Goal: Task Accomplishment & Management: Complete application form

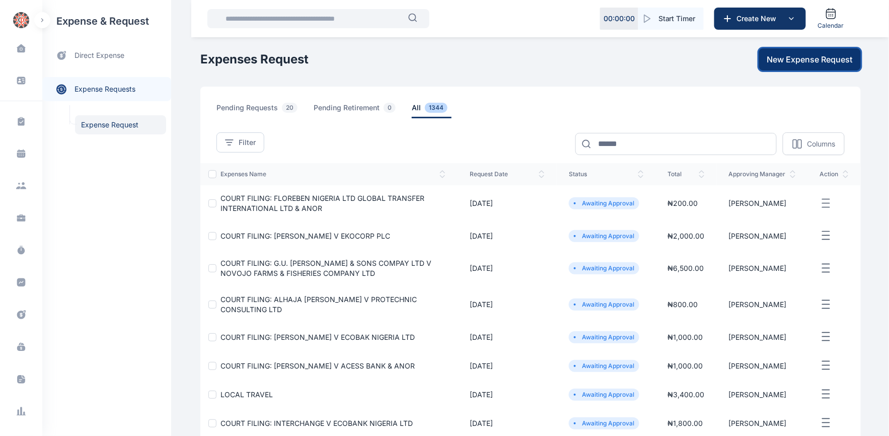
click at [814, 57] on span "New Expense Request" at bounding box center [810, 59] width 86 height 12
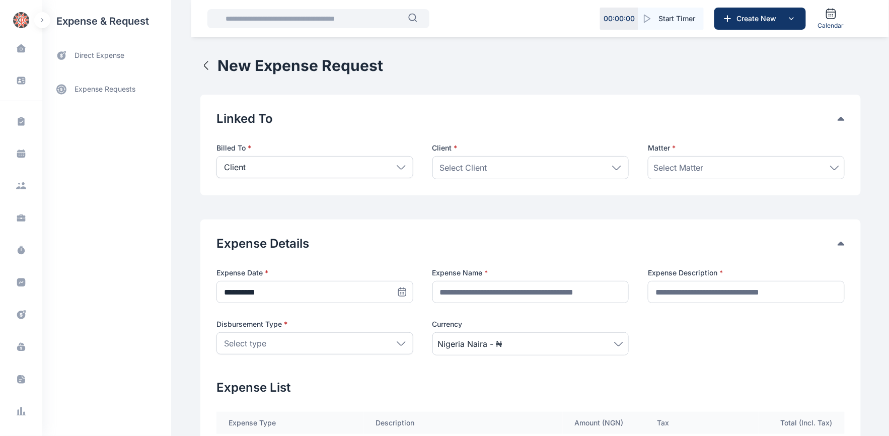
click at [394, 162] on div "Client" at bounding box center [314, 167] width 197 height 22
click at [234, 209] on p "Firm" at bounding box center [315, 213] width 179 height 10
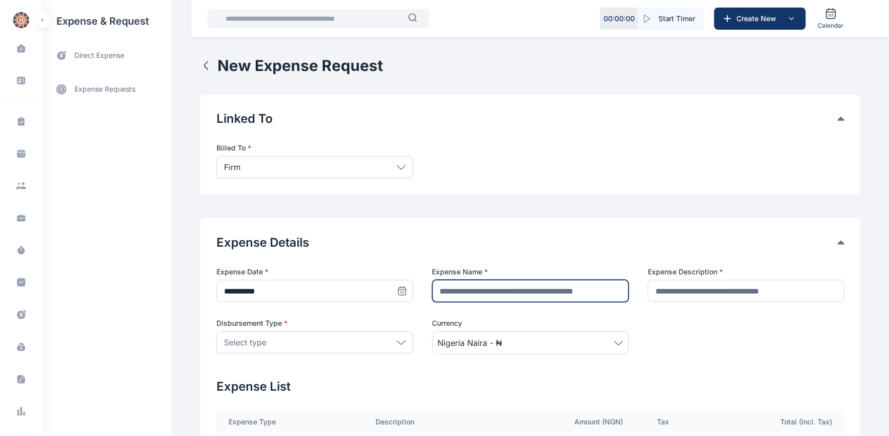
click at [452, 290] on input "text" at bounding box center [530, 291] width 197 height 22
type input "**********"
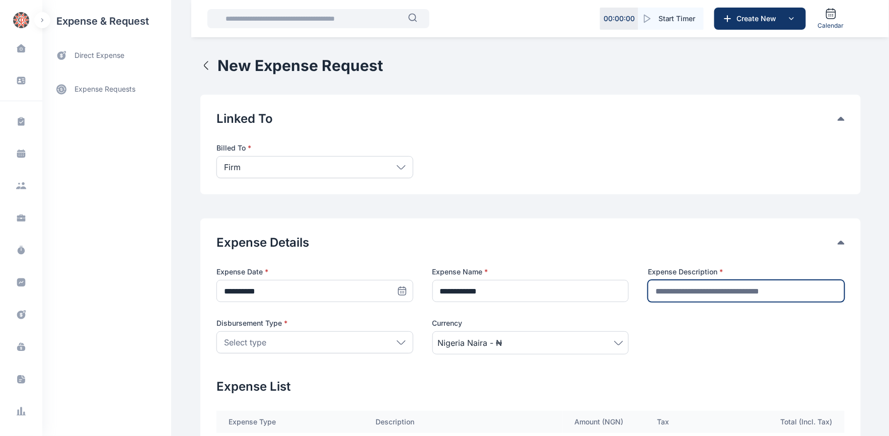
click at [657, 294] on input "text" at bounding box center [746, 291] width 197 height 22
type input "**********"
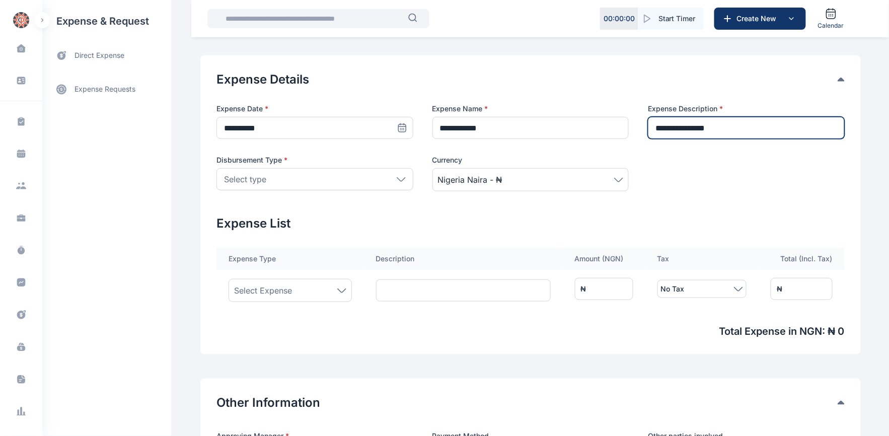
scroll to position [168, 0]
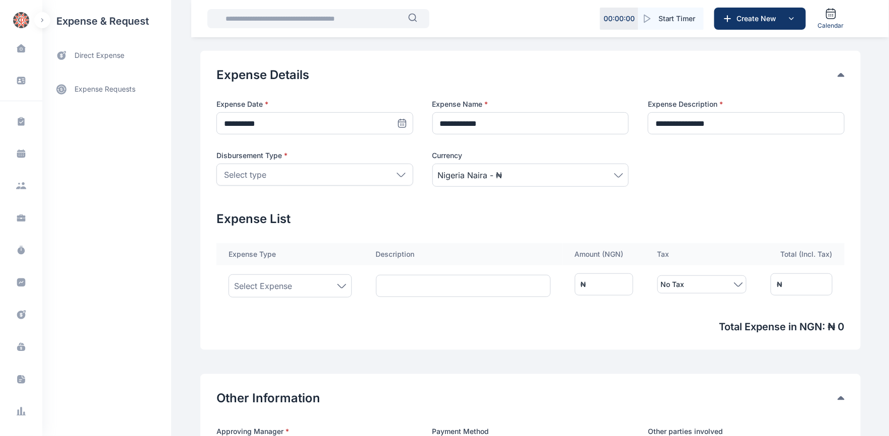
click at [397, 173] on icon at bounding box center [401, 175] width 9 height 5
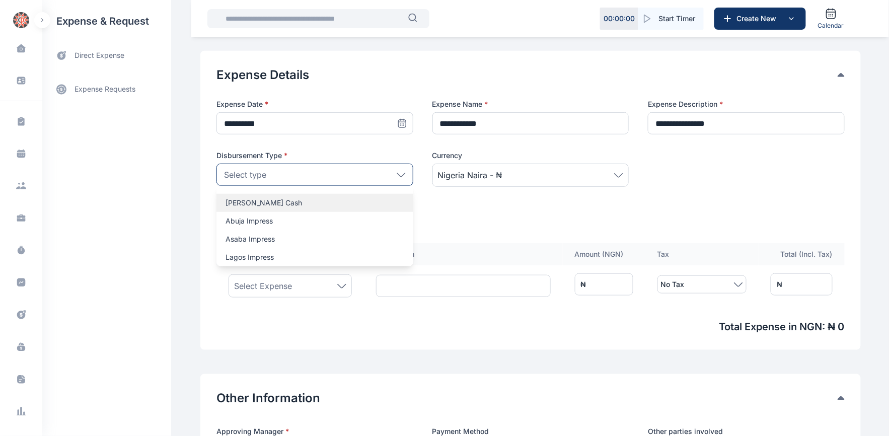
click at [253, 202] on p "[PERSON_NAME] Cash" at bounding box center [315, 203] width 179 height 10
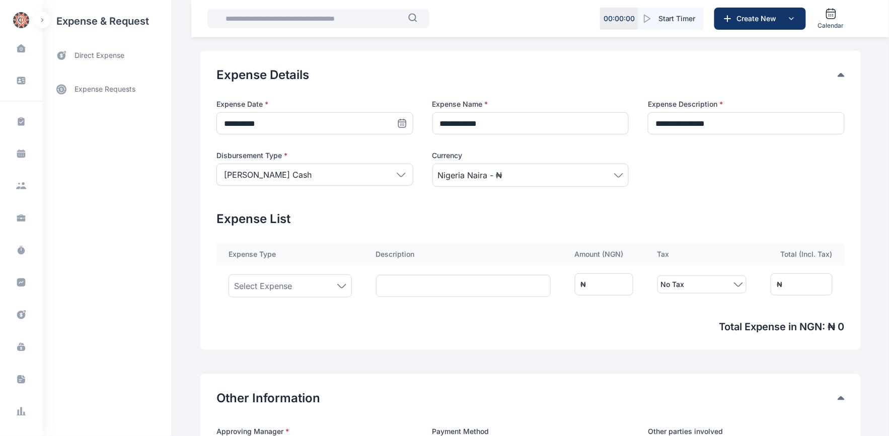
click at [338, 287] on icon at bounding box center [342, 286] width 8 height 4
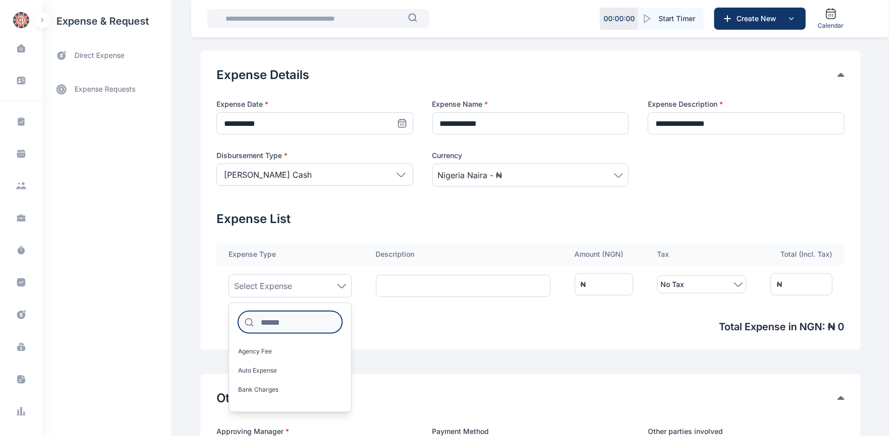
click at [279, 326] on input at bounding box center [290, 322] width 104 height 22
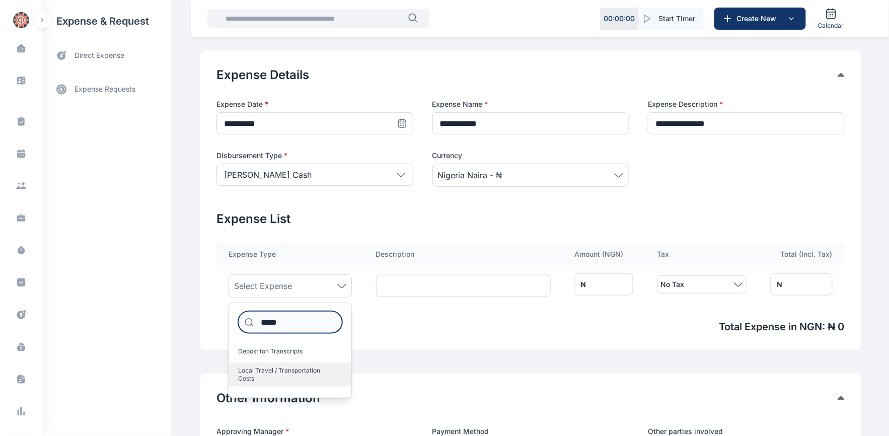
type input "*****"
click at [261, 371] on span "Local Travel / Transportation Costs" at bounding box center [286, 374] width 96 height 16
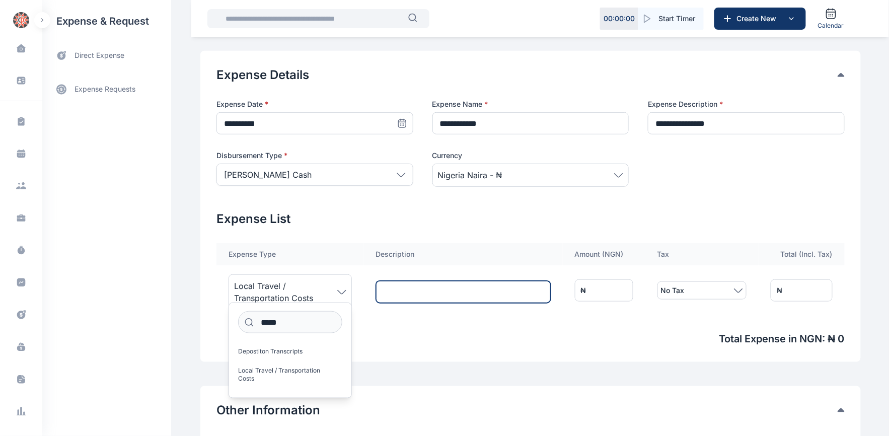
click at [402, 294] on input "text" at bounding box center [463, 292] width 175 height 22
type input "********"
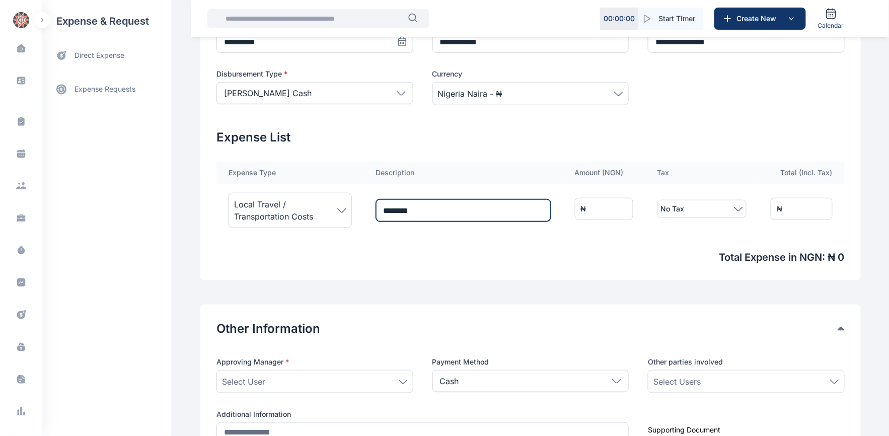
scroll to position [279, 0]
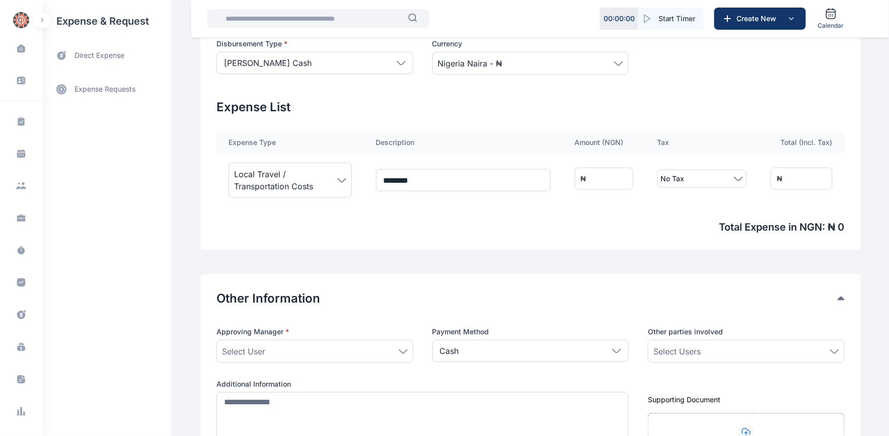
click at [399, 351] on icon at bounding box center [403, 351] width 8 height 4
click at [244, 423] on label "[PERSON_NAME]" at bounding box center [315, 417] width 196 height 16
click at [774, 354] on div "Select Users" at bounding box center [746, 351] width 186 height 12
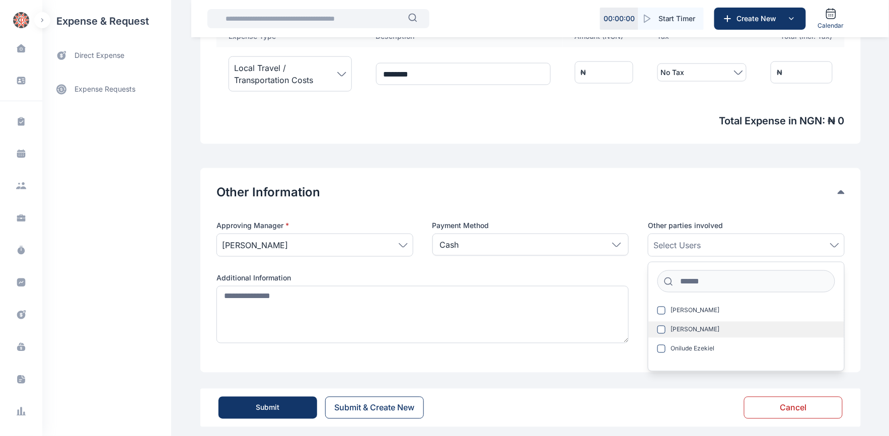
scroll to position [393, 0]
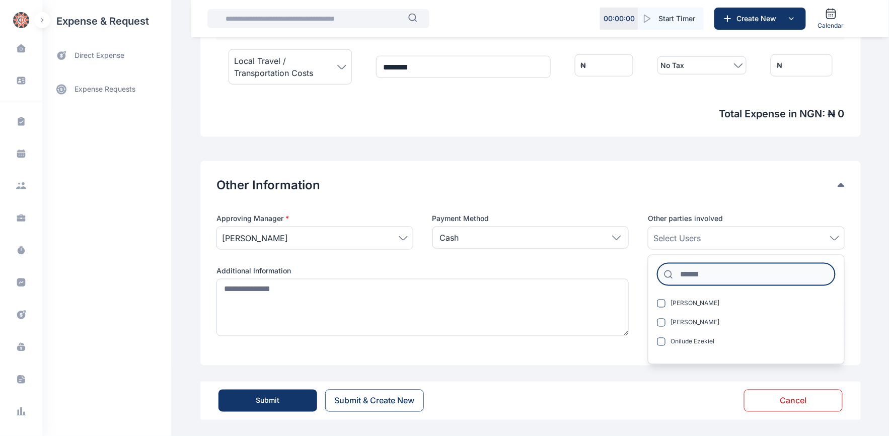
click at [724, 278] on input at bounding box center [746, 274] width 178 height 22
type input "***"
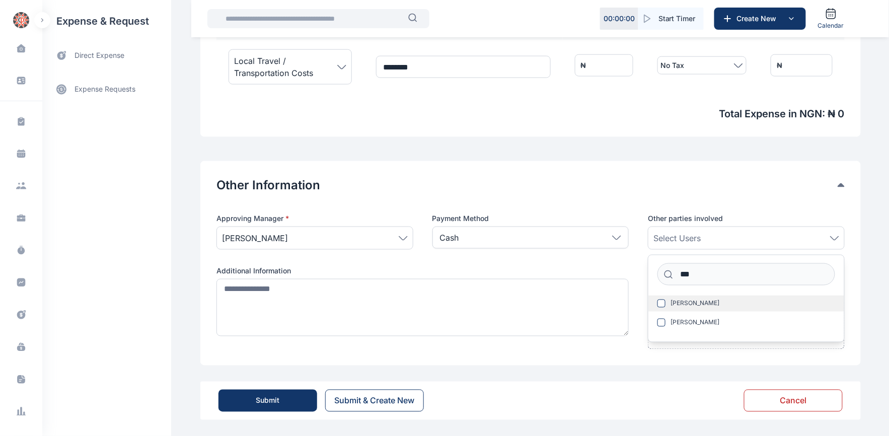
click at [661, 302] on span at bounding box center [661, 304] width 8 height 8
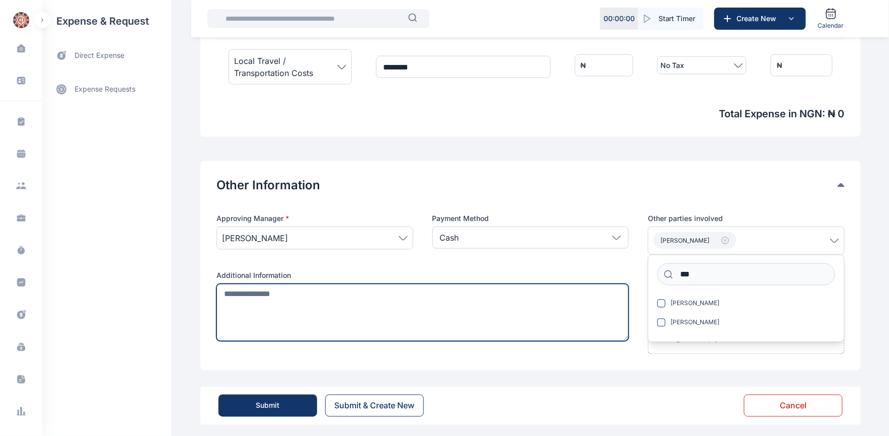
click at [216, 293] on textarea at bounding box center [422, 312] width 412 height 57
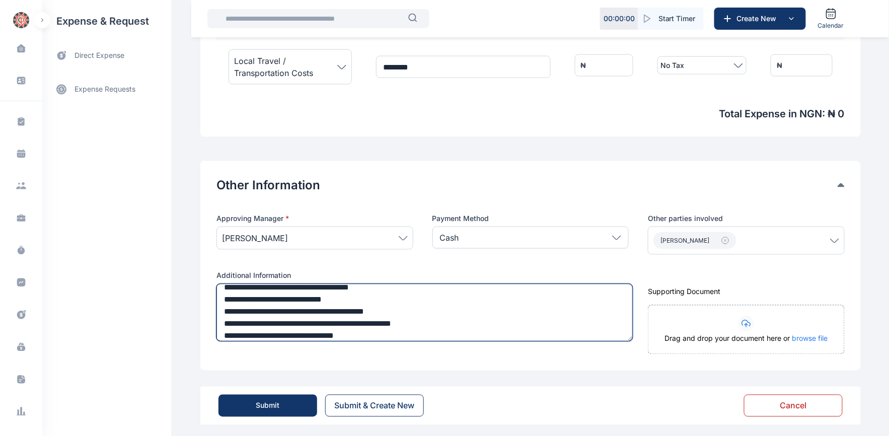
scroll to position [19, 0]
type textarea "**********"
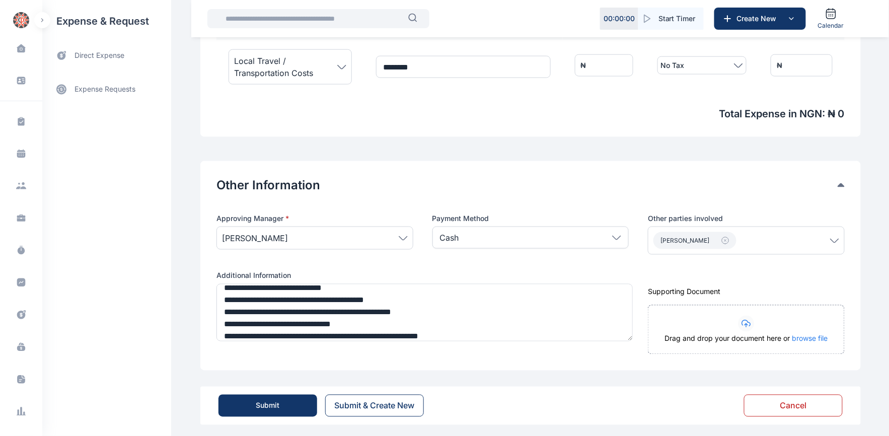
click at [586, 62] on input "*" at bounding box center [604, 65] width 58 height 22
type input "**"
type input "***"
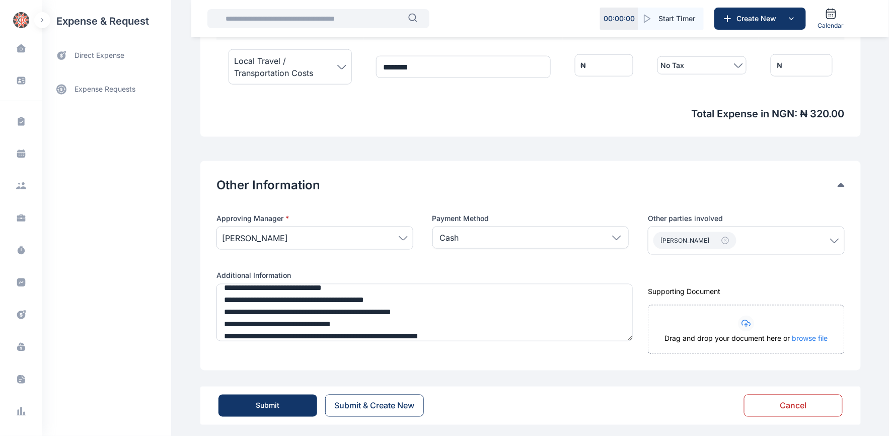
type input "****"
click at [268, 409] on div "Submit" at bounding box center [268, 406] width 24 height 10
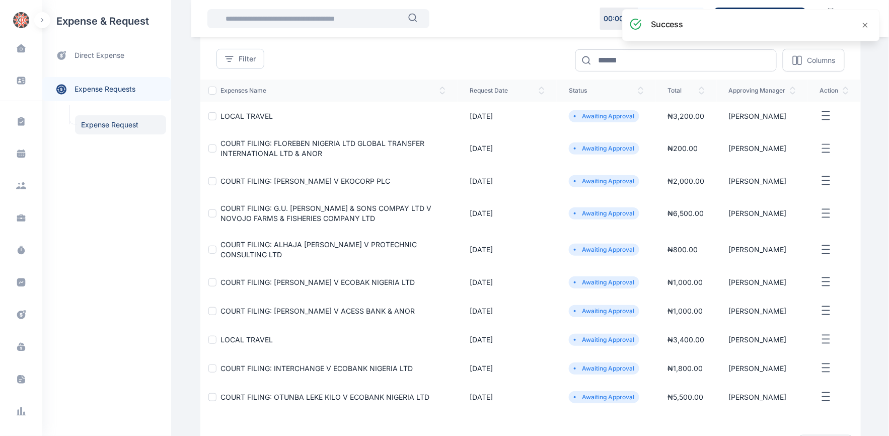
scroll to position [112, 0]
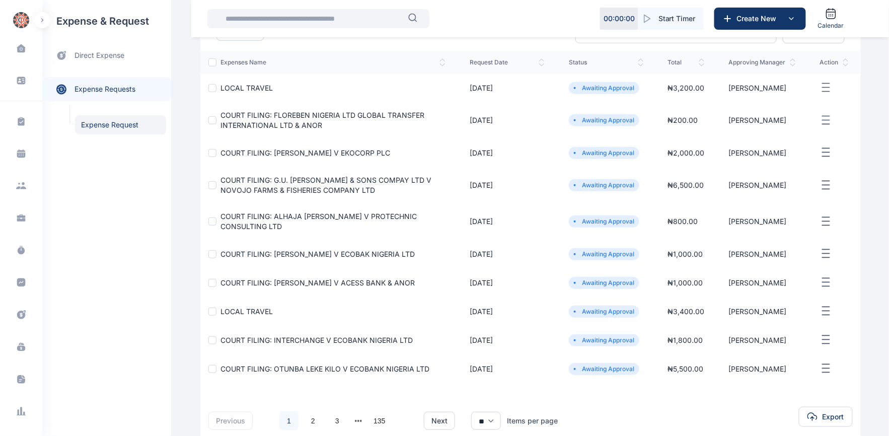
click at [280, 287] on span "COURT FILING: [PERSON_NAME] V ACESS BANK & ANOR" at bounding box center [317, 282] width 194 height 9
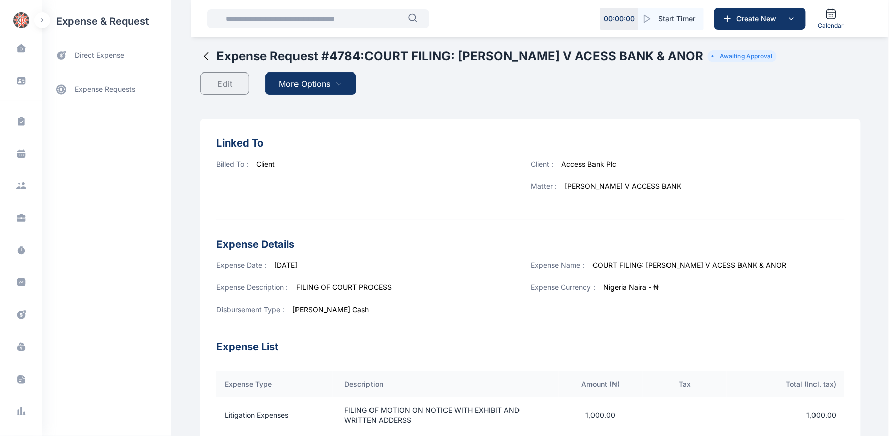
click at [306, 84] on span "More Options" at bounding box center [304, 84] width 51 height 12
click at [300, 111] on span "Download PDF" at bounding box center [308, 108] width 42 height 10
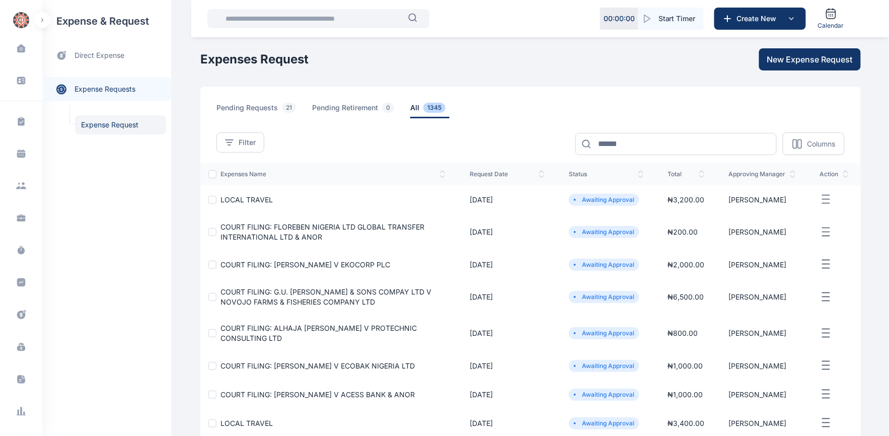
scroll to position [56, 0]
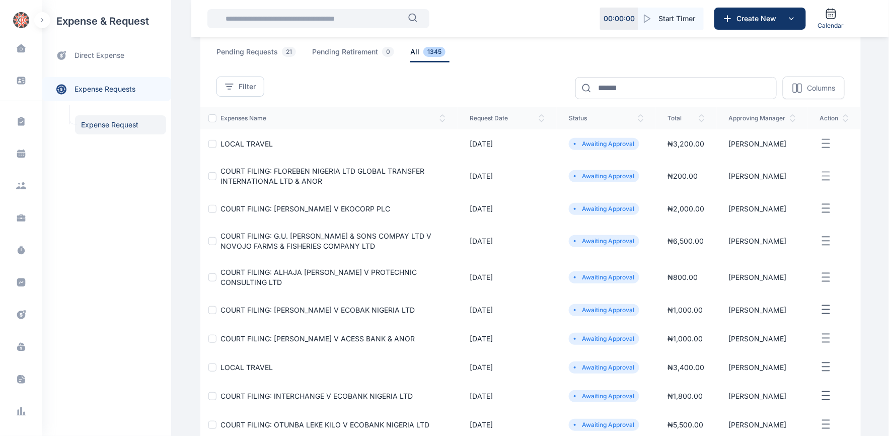
click at [289, 309] on span "COURT FILING: [PERSON_NAME] V ECOBAK NIGERIA LTD" at bounding box center [317, 310] width 194 height 9
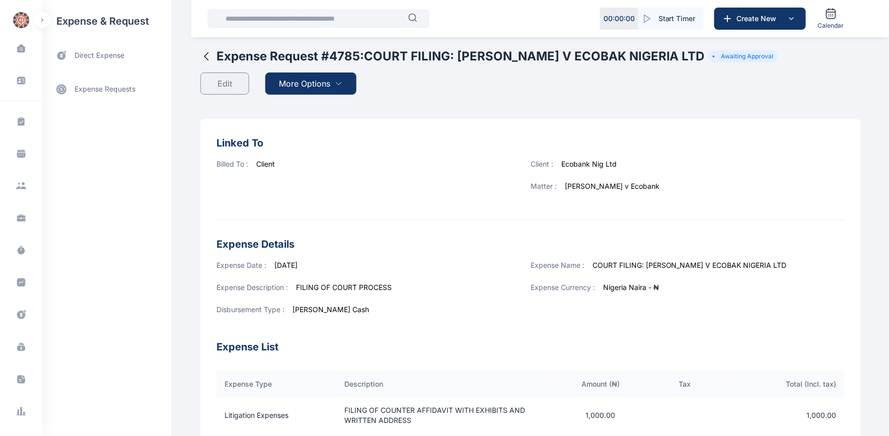
click at [294, 82] on span "More Options" at bounding box center [304, 84] width 51 height 12
click at [314, 105] on span "Download PDF" at bounding box center [308, 108] width 42 height 10
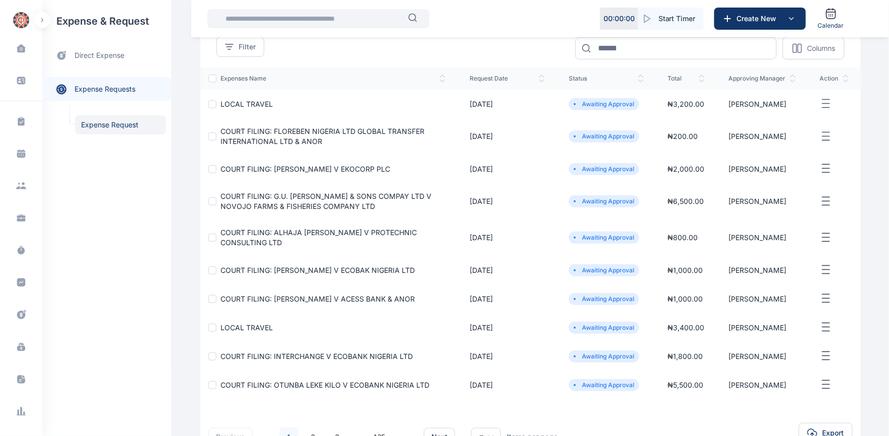
scroll to position [112, 0]
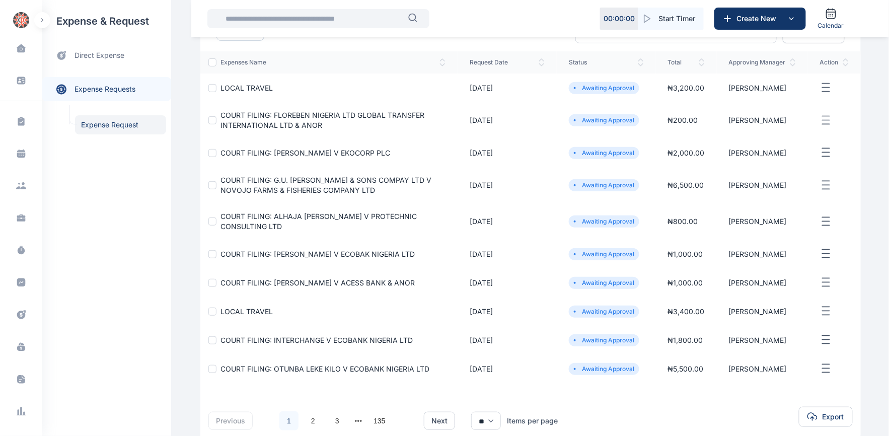
click at [294, 218] on span "COURT FILING: ALHAJA [PERSON_NAME] V PROTECHNIC CONSULTING LTD" at bounding box center [318, 221] width 196 height 19
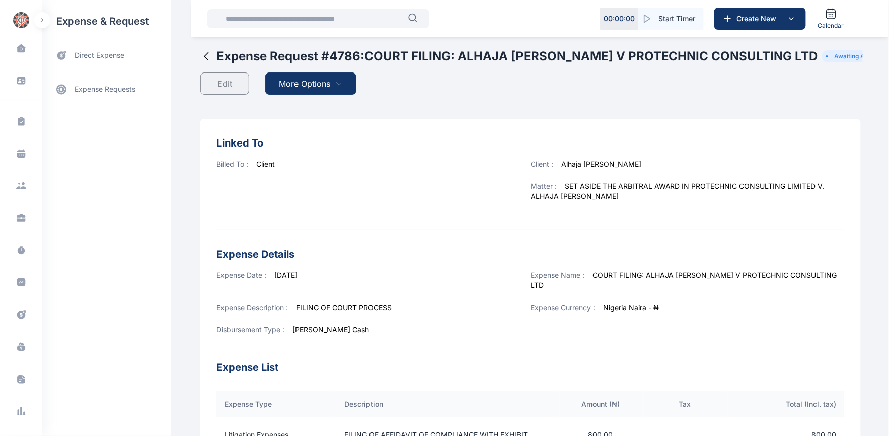
click at [316, 86] on span "More Options" at bounding box center [304, 84] width 51 height 12
click at [302, 105] on span "Download PDF" at bounding box center [308, 108] width 42 height 10
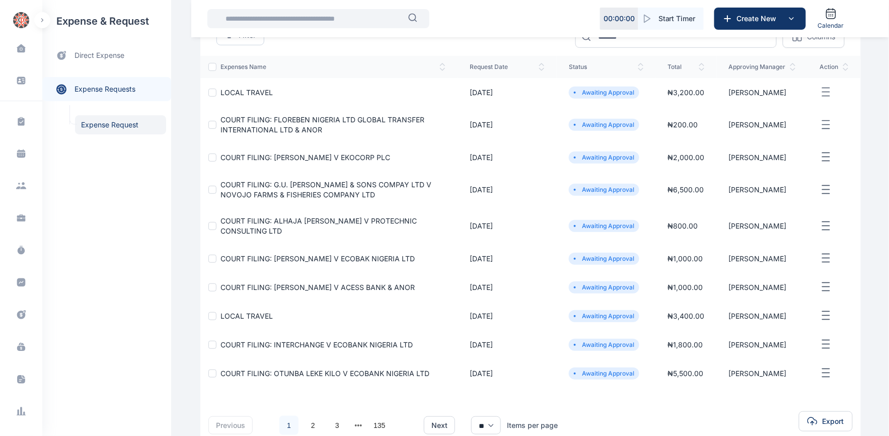
scroll to position [112, 0]
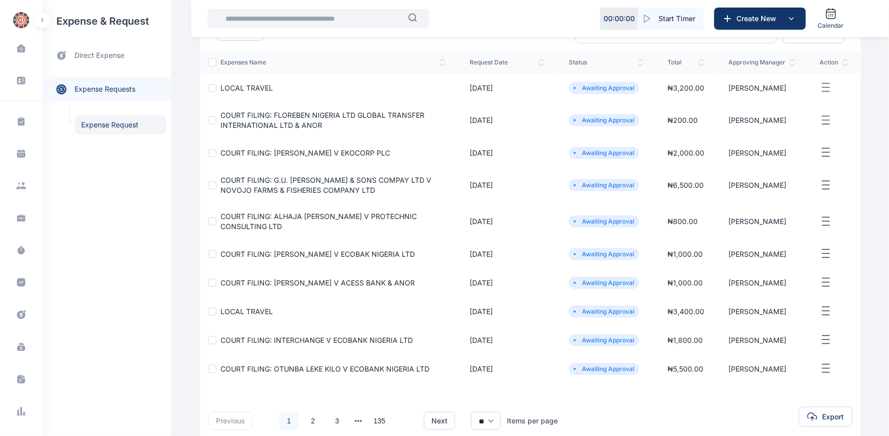
click at [321, 185] on span "COURT FILING: G.U. [PERSON_NAME] & SONS COMPAY LTD V NOVOJO FARMS & FISHERIES C…" at bounding box center [325, 185] width 211 height 19
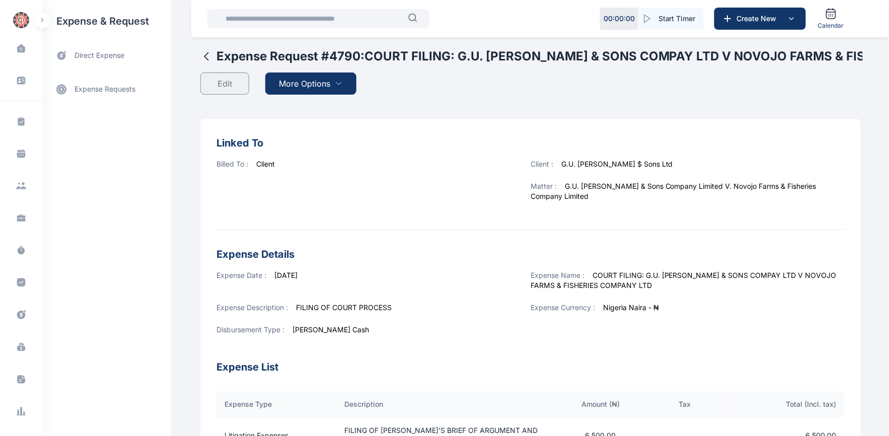
click at [300, 81] on span "More Options" at bounding box center [304, 84] width 51 height 12
click at [299, 106] on span "Download PDF" at bounding box center [308, 108] width 42 height 10
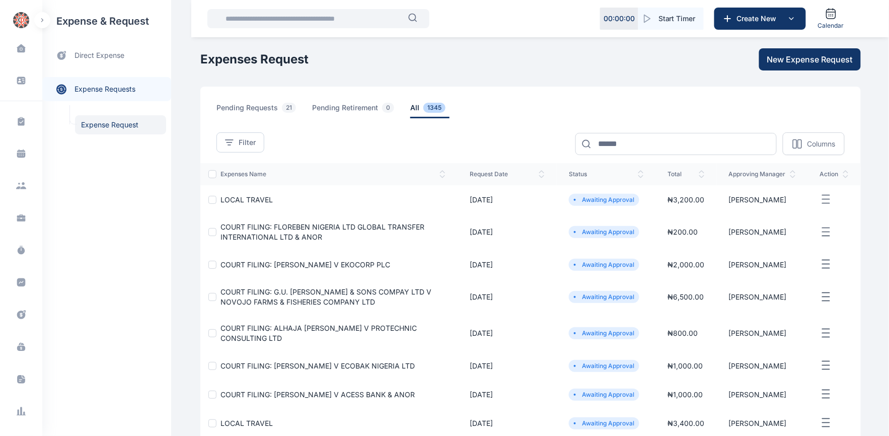
click at [333, 267] on span "COURT FILING: [PERSON_NAME] V EKOCORP PLC" at bounding box center [305, 264] width 170 height 9
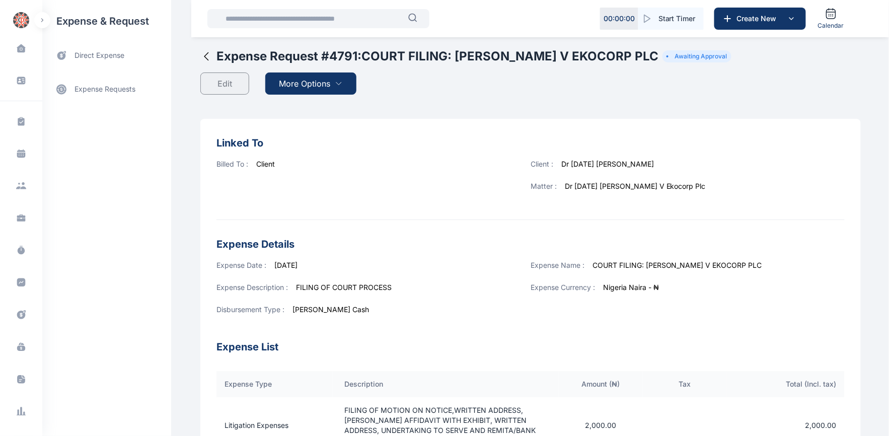
click at [303, 83] on span "More Options" at bounding box center [304, 84] width 51 height 12
click at [302, 111] on span "Download PDF" at bounding box center [308, 108] width 42 height 10
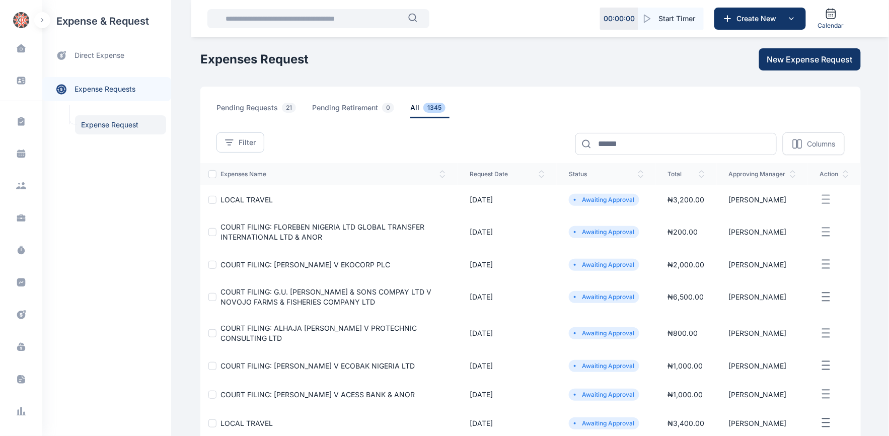
click at [320, 227] on span "COURT FILING: FLOREBEN NIGERIA LTD GLOBAL TRANSFER INTERNATIONAL LTD & ANOR" at bounding box center [322, 232] width 204 height 19
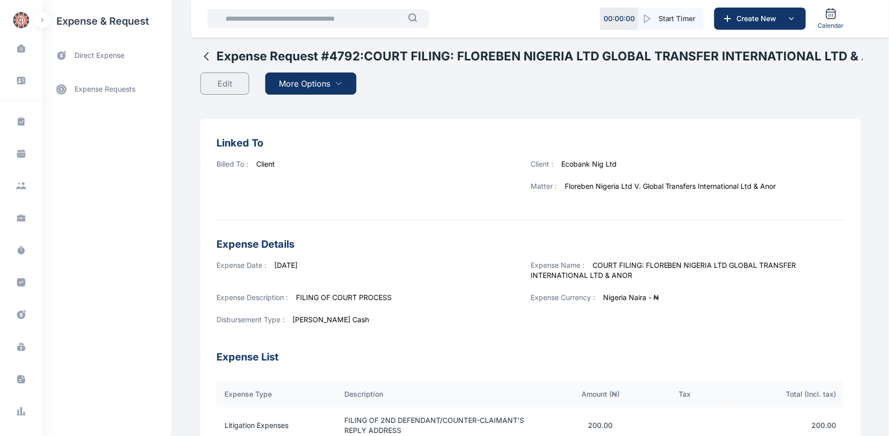
click at [295, 86] on span "More Options" at bounding box center [304, 84] width 51 height 12
click at [306, 109] on span "Download PDF" at bounding box center [308, 108] width 42 height 10
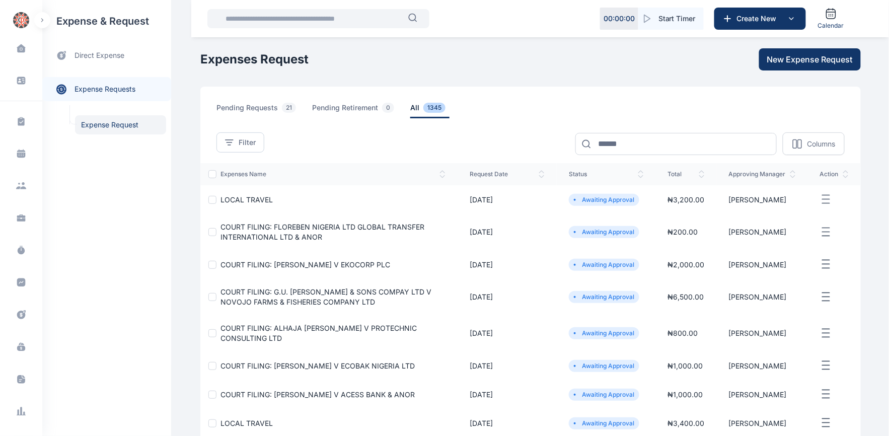
click at [240, 198] on span "LOCAL TRAVEL" at bounding box center [246, 199] width 52 height 9
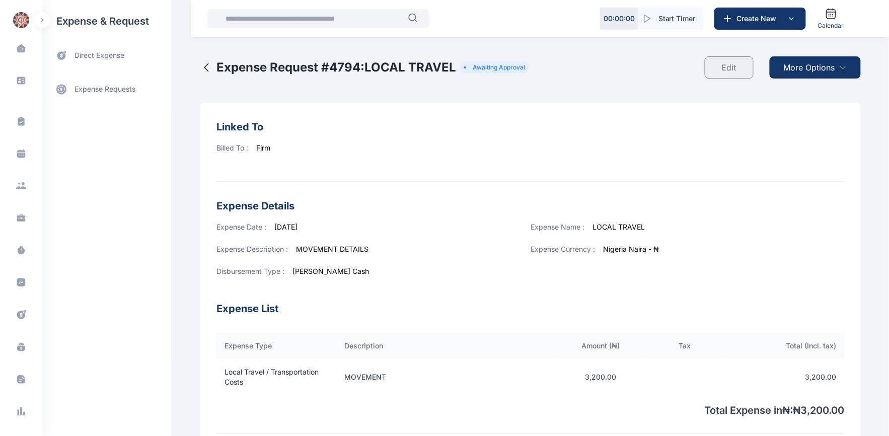
click at [813, 72] on span "More Options" at bounding box center [809, 67] width 51 height 12
click at [809, 90] on span "Download PDF" at bounding box center [813, 92] width 42 height 10
